Goal: Task Accomplishment & Management: Complete application form

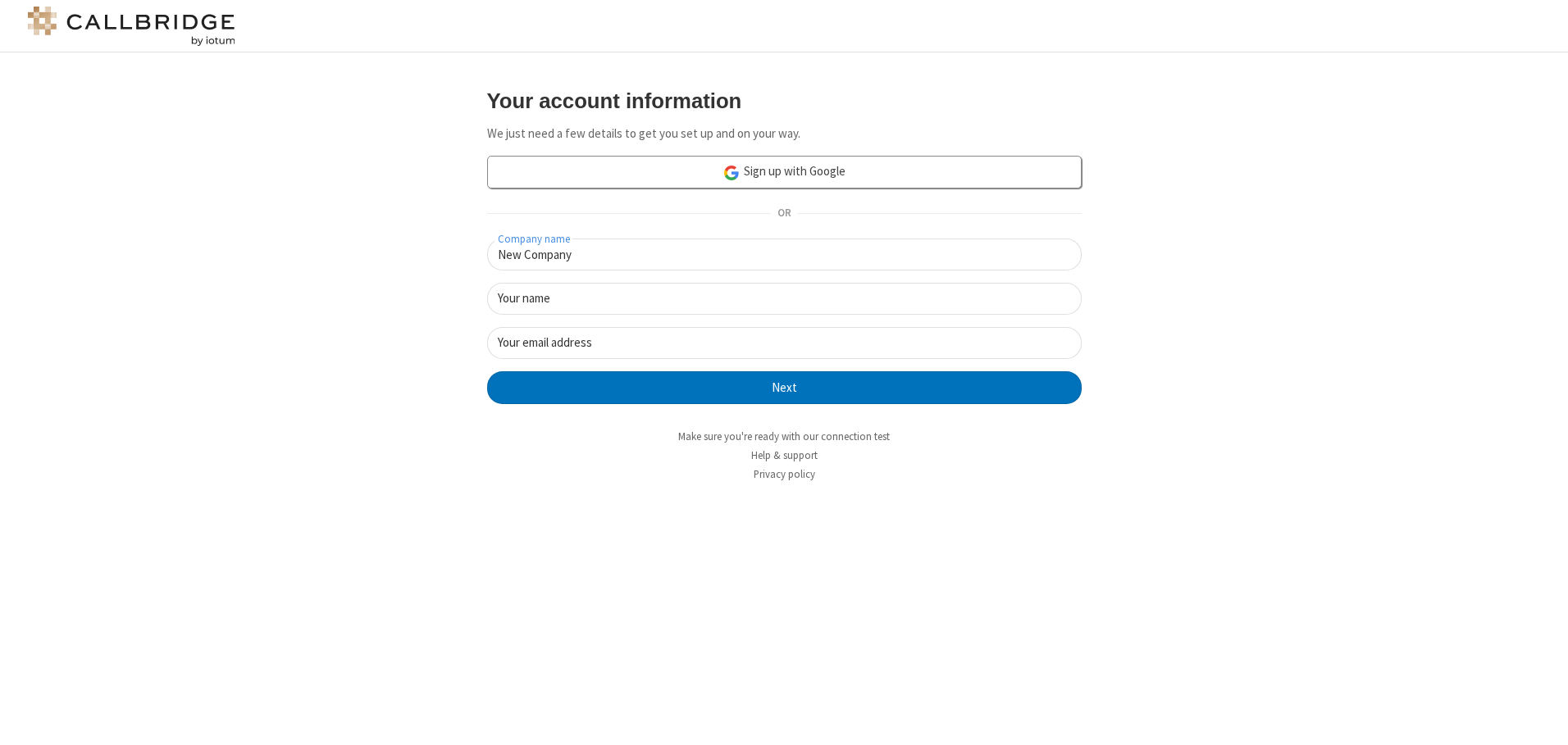
type input "New Company"
type input "New User"
type input "[EMAIL_ADDRESS][DOMAIN_NAME]"
click button "Next" at bounding box center [784, 388] width 594 height 33
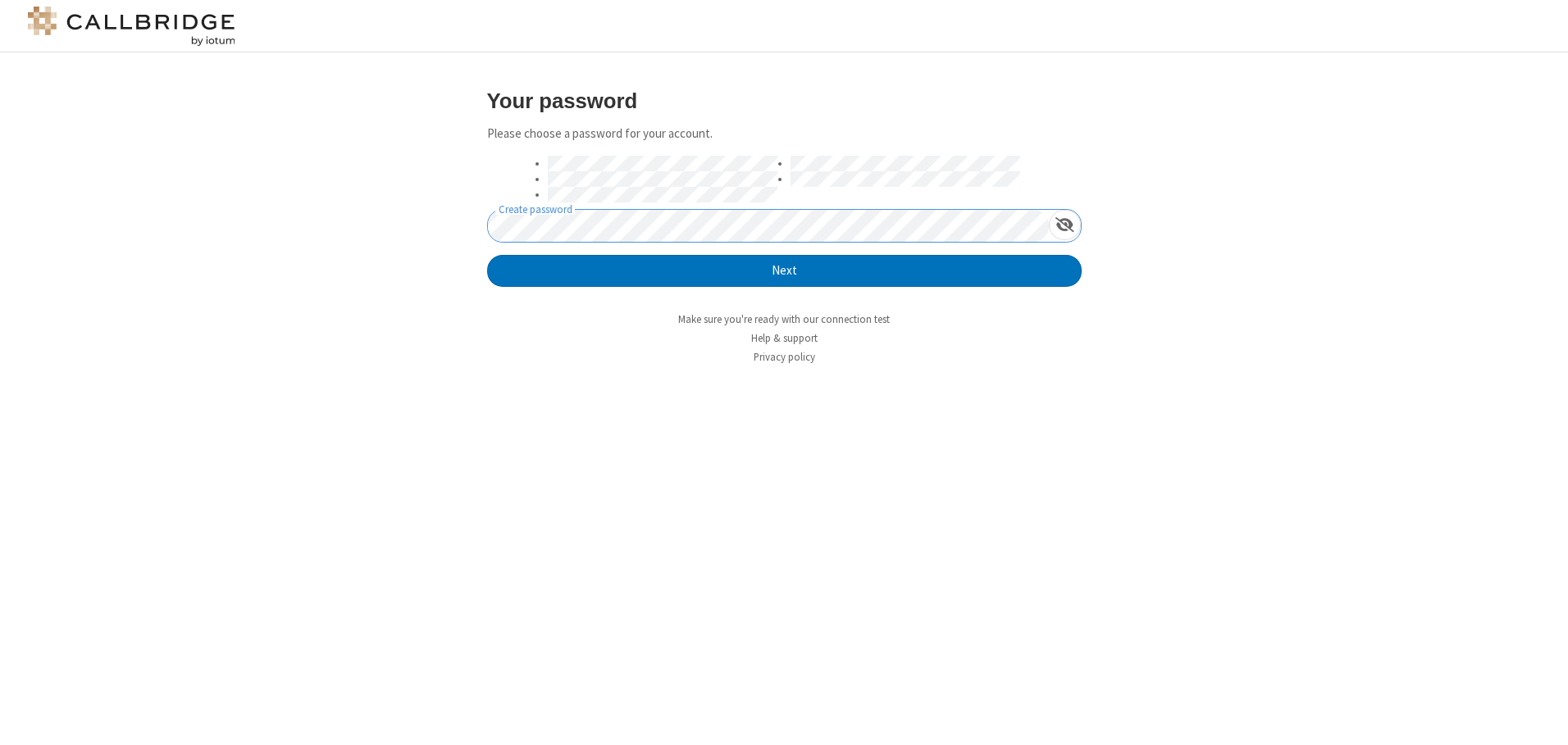
click at [487, 255] on button "Next" at bounding box center [784, 271] width 594 height 33
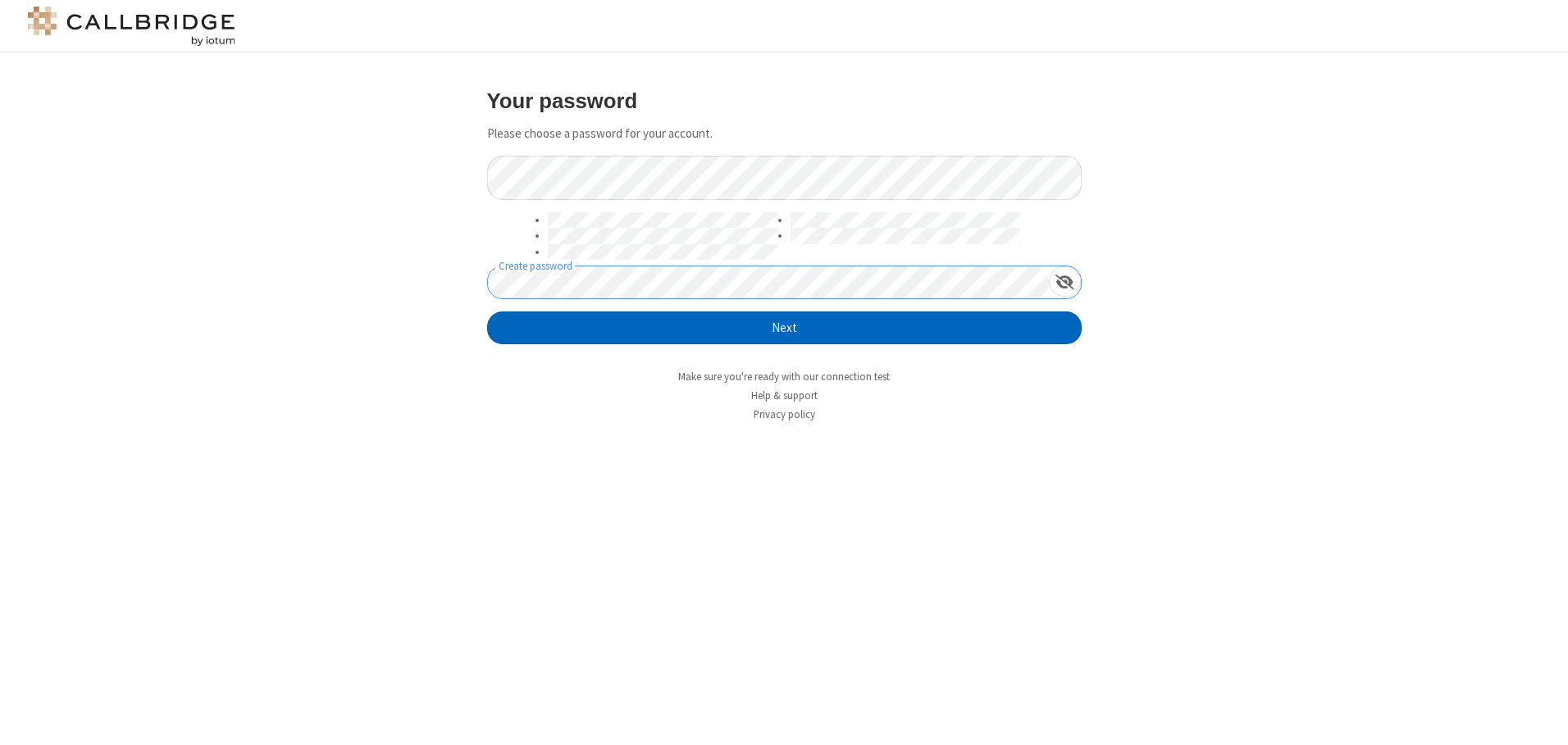
click at [784, 328] on button "Next" at bounding box center [784, 328] width 594 height 33
